Goal: Check status: Check status

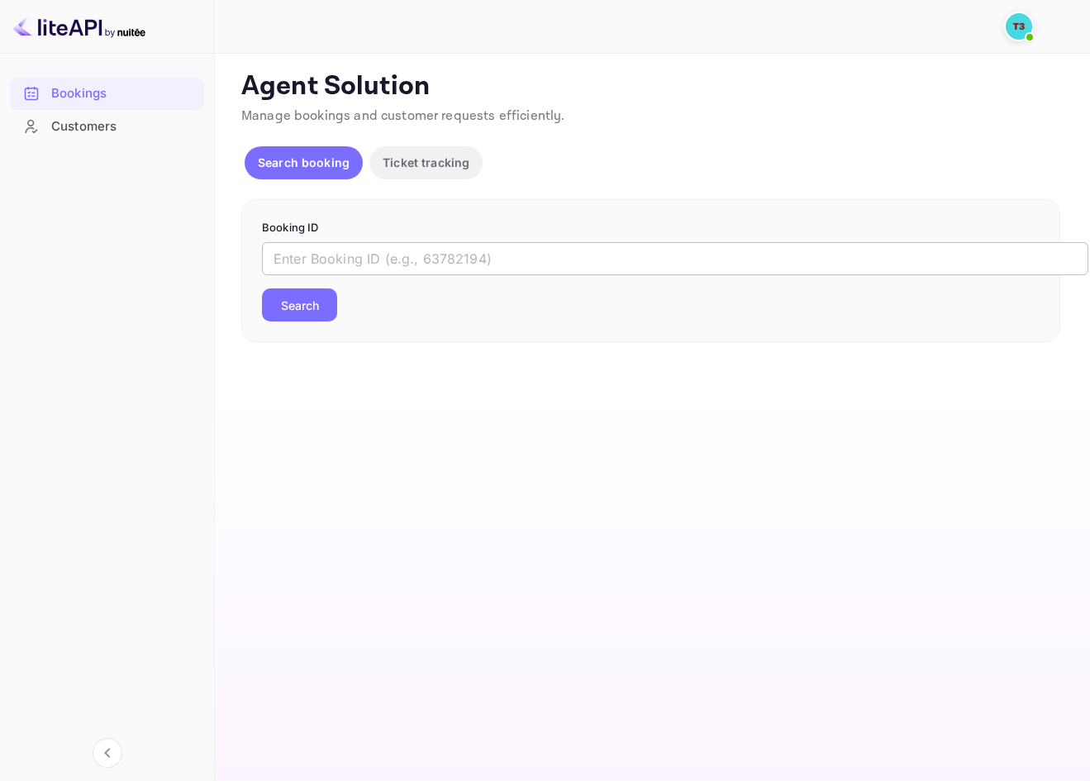
click at [292, 257] on input "text" at bounding box center [675, 258] width 826 height 33
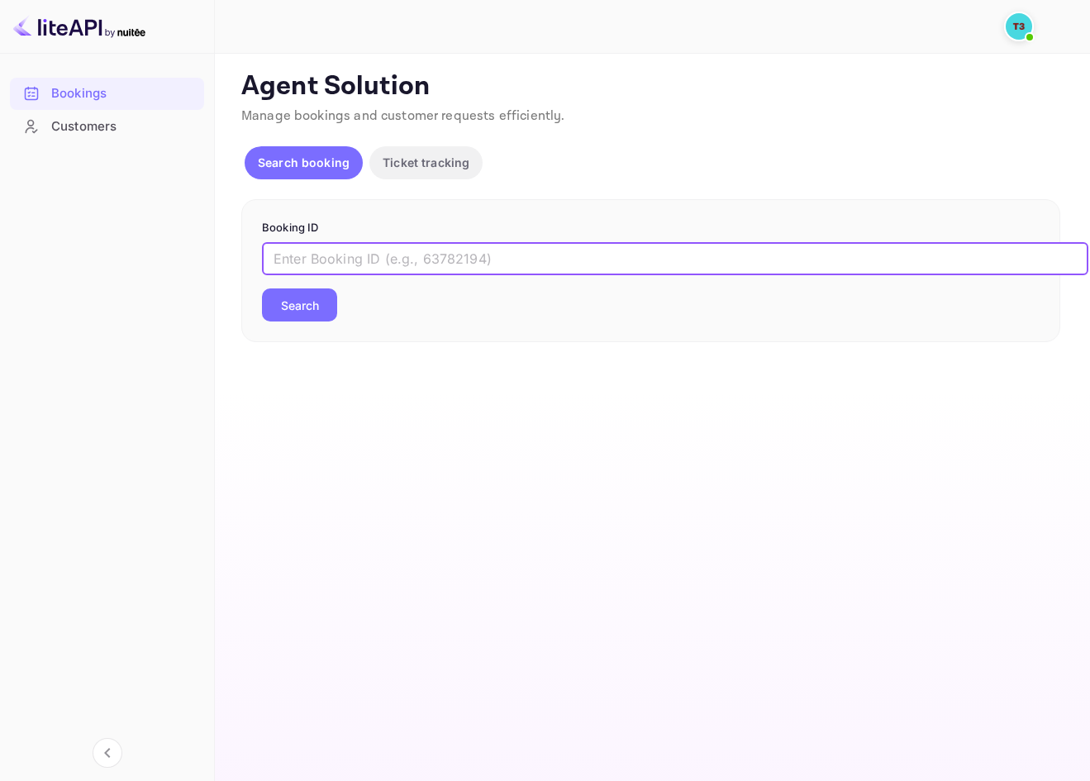
paste input "313615077"
type input "313615077-0"
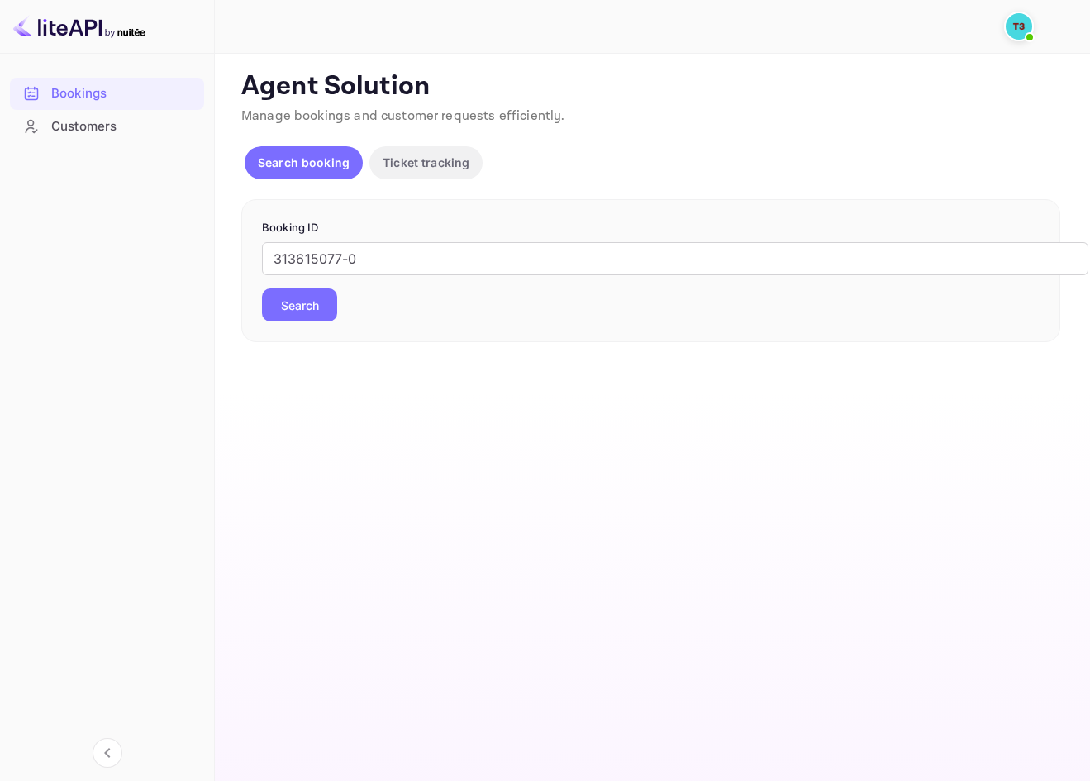
click at [298, 317] on button "Search" at bounding box center [299, 304] width 75 height 33
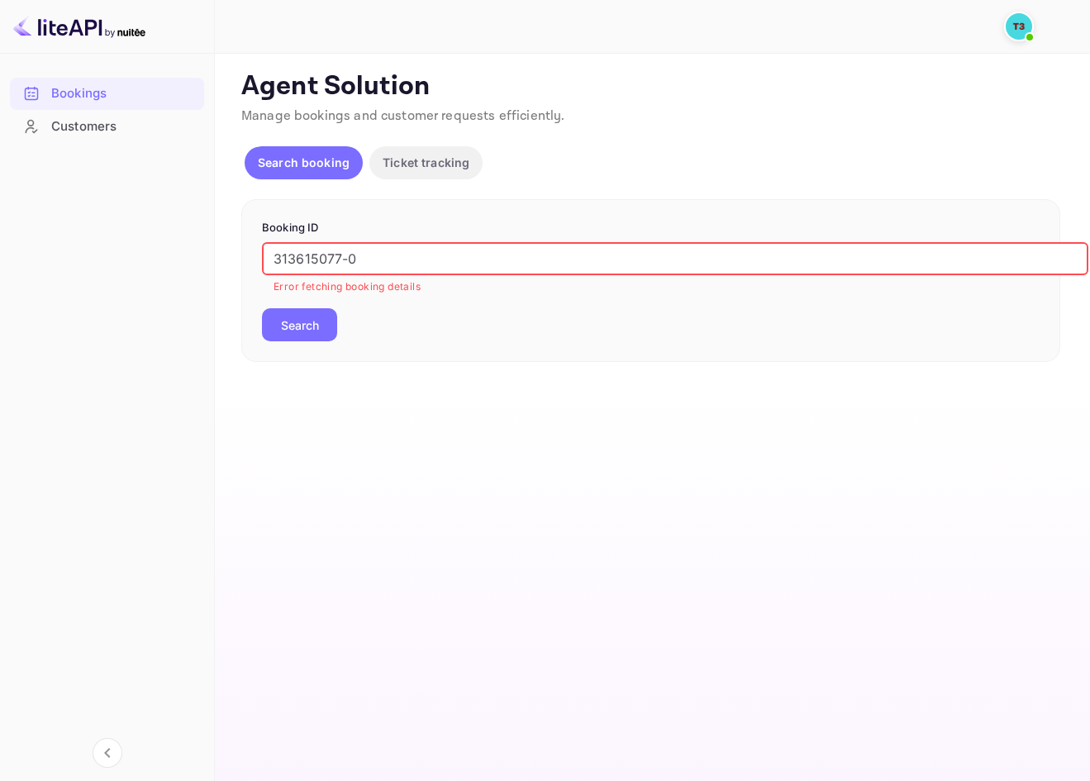
drag, startPoint x: 409, startPoint y: 264, endPoint x: 237, endPoint y: 262, distance: 171.9
click at [237, 262] on div "Ticket Affiliate URL [URL][DOMAIN_NAME] Business partner name Nuitee Travel Cus…" at bounding box center [653, 216] width 836 height 292
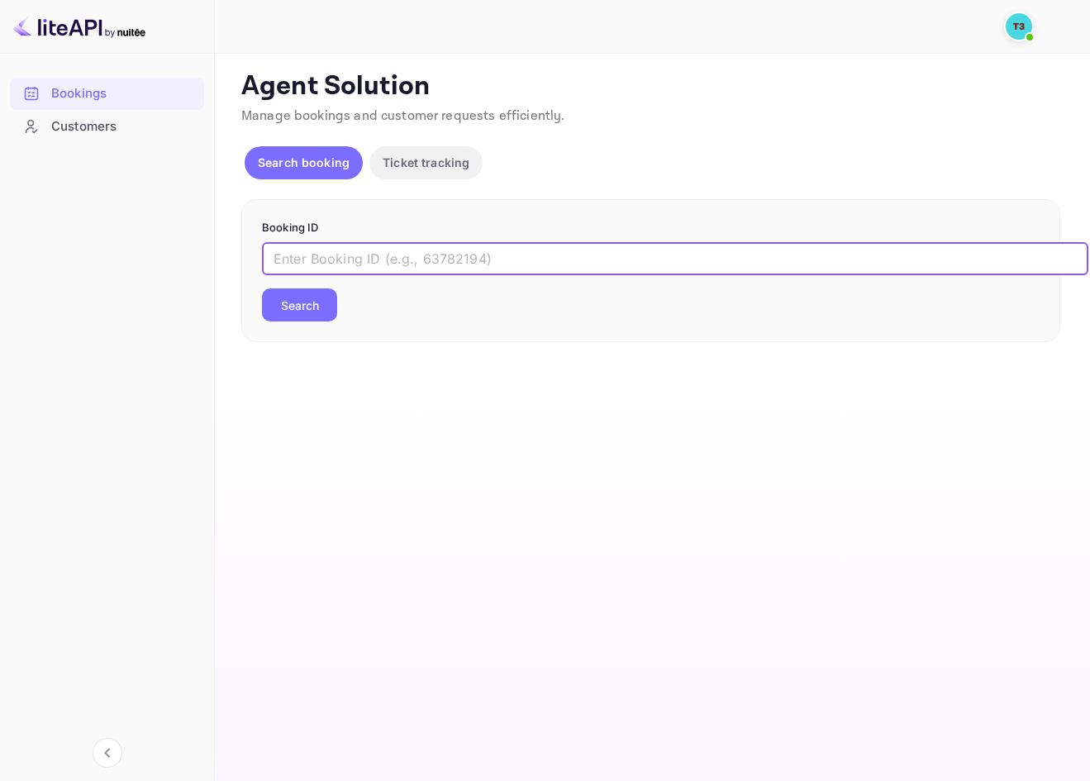
click at [120, 126] on div "Customers" at bounding box center [123, 126] width 145 height 19
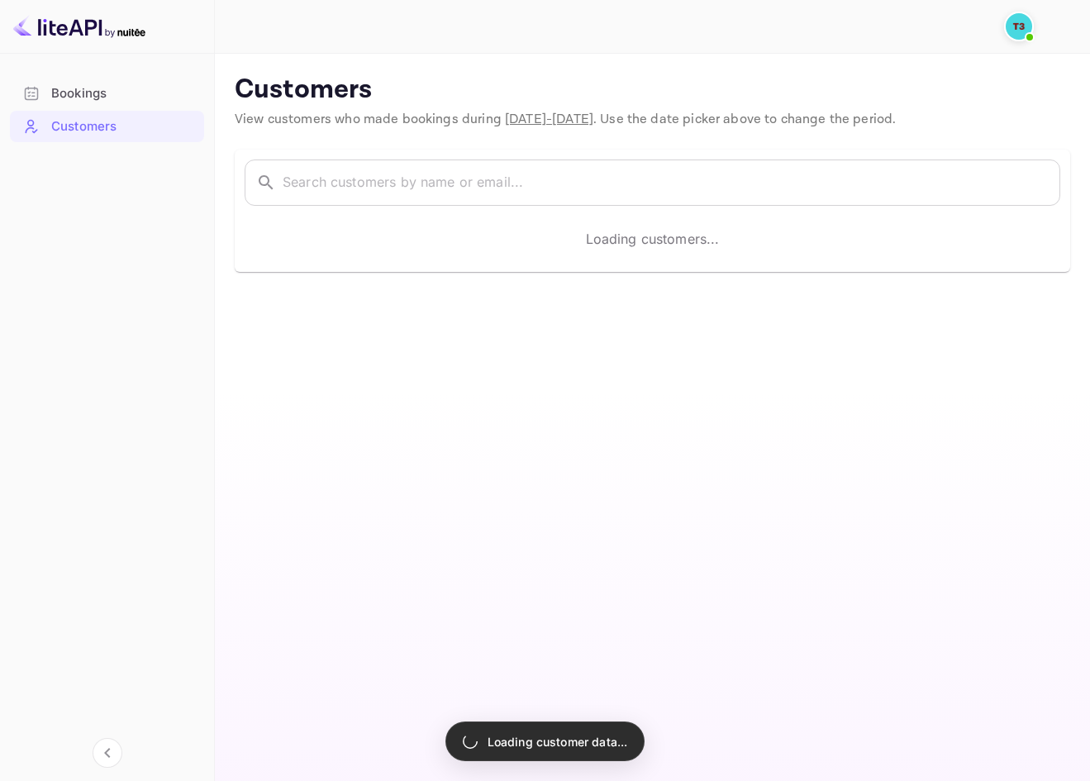
click at [383, 250] on div "Loading customers..." at bounding box center [653, 239] width 816 height 46
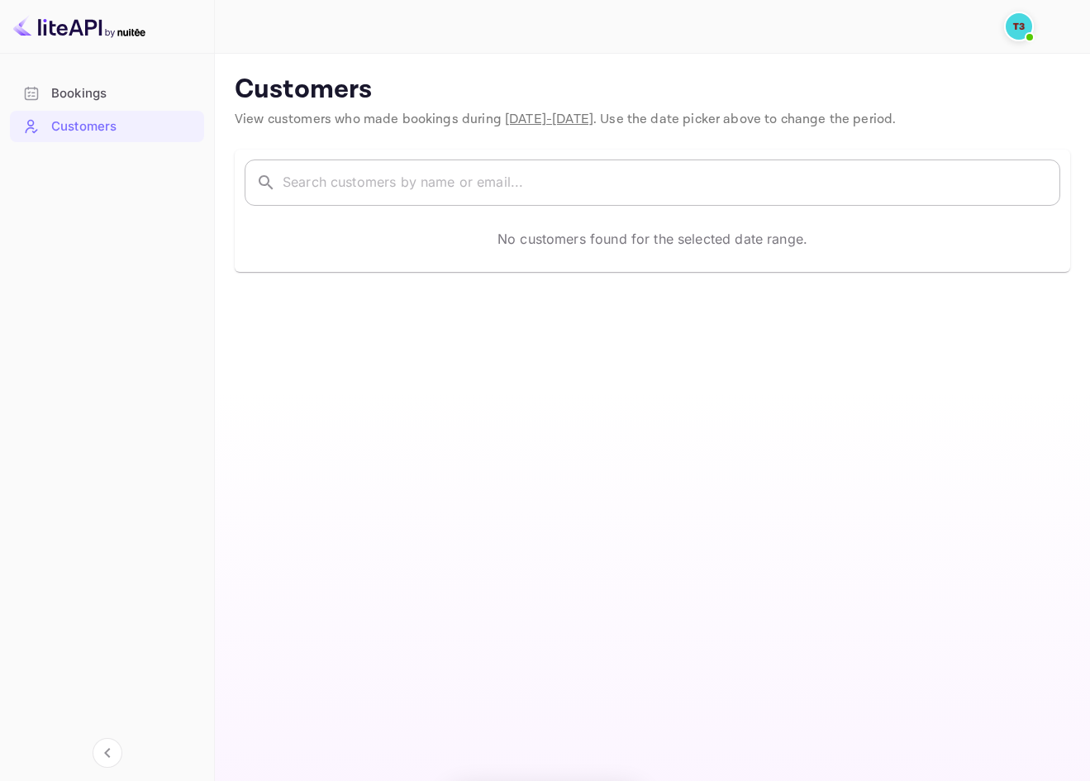
click at [411, 173] on input "text" at bounding box center [672, 183] width 778 height 46
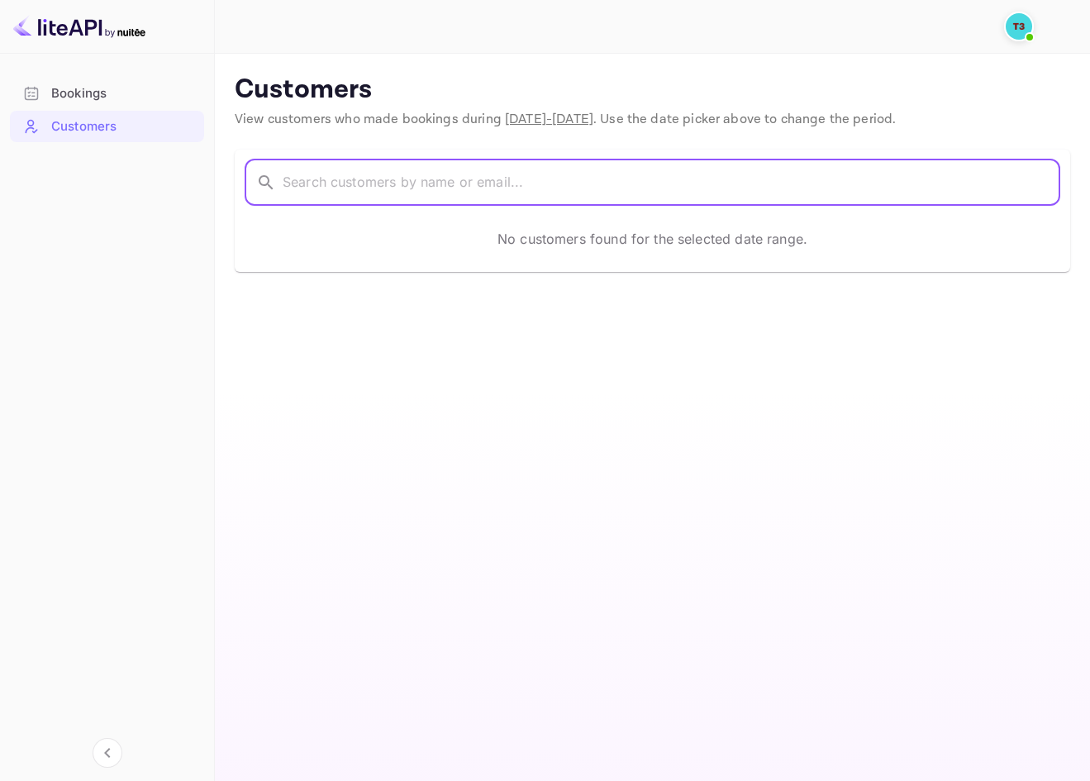
paste input "Iron"
type input "Iron"
click at [386, 174] on input "Iron" at bounding box center [650, 183] width 734 height 46
